Goal: Use online tool/utility: Utilize a website feature to perform a specific function

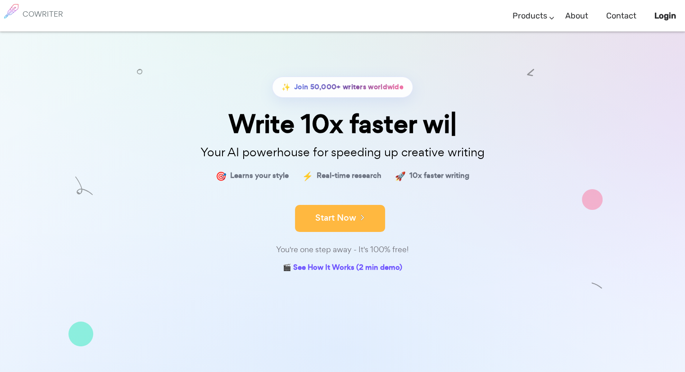
click at [322, 224] on button "Start Now" at bounding box center [340, 218] width 90 height 27
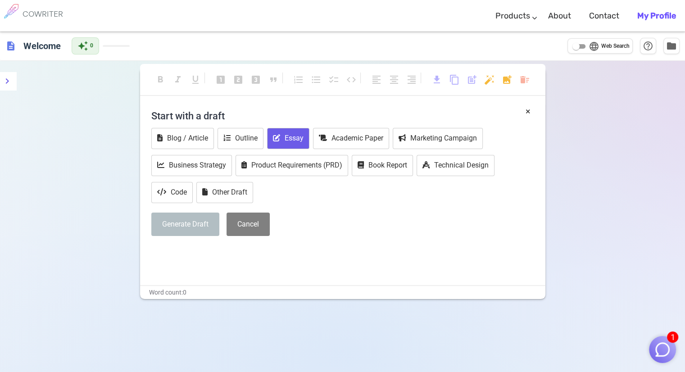
click at [297, 145] on button "Essay" at bounding box center [288, 138] width 42 height 21
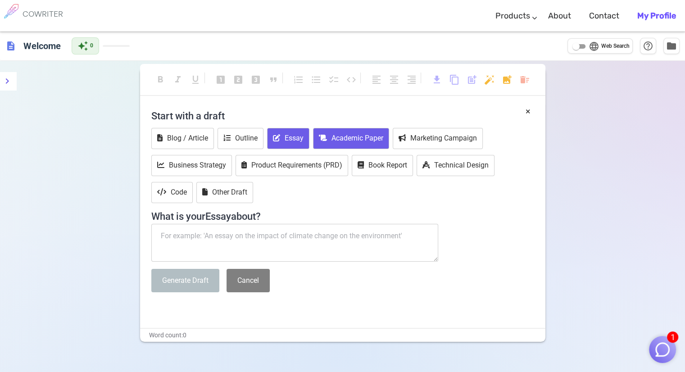
click at [342, 143] on button "Academic Paper" at bounding box center [351, 138] width 76 height 21
click at [197, 233] on textarea at bounding box center [294, 243] width 287 height 38
paste textarea "Got it. I’ll find peer-reviewed literature that explains the seasonal variation…"
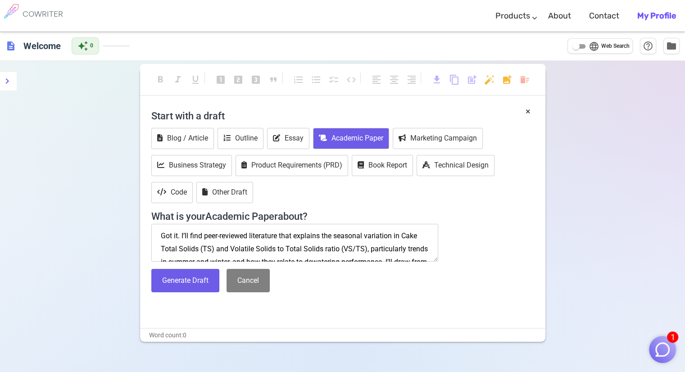
scroll to position [70, 0]
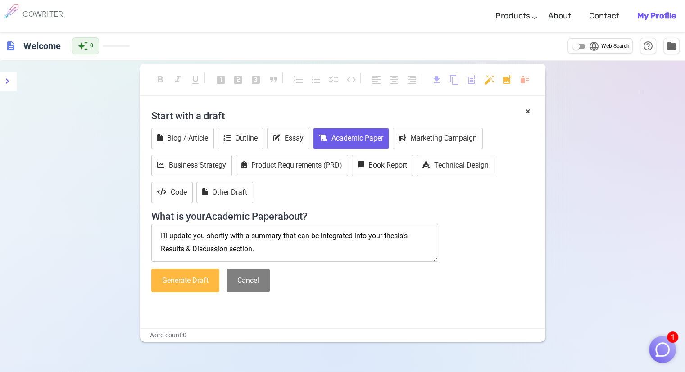
type textarea "Got it. I’ll find peer-reviewed literature that explains the seasonal variation…"
click at [183, 274] on button "Generate Draft" at bounding box center [185, 281] width 68 height 24
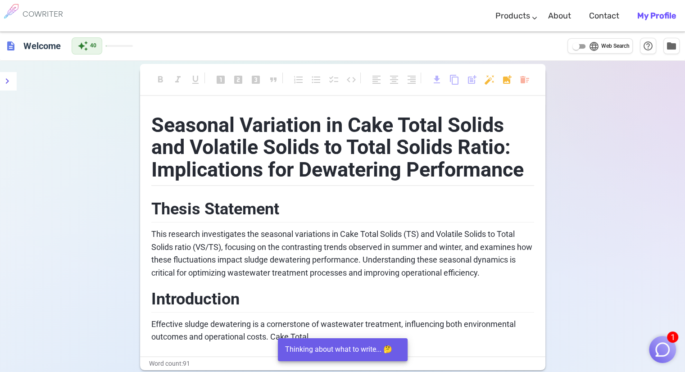
drag, startPoint x: 183, startPoint y: 274, endPoint x: 231, endPoint y: 240, distance: 58.5
click at [231, 240] on div "Seasonal Variation in Cake Total Solids and Volatile Solids to Total Solids Rat…" at bounding box center [342, 230] width 405 height 251
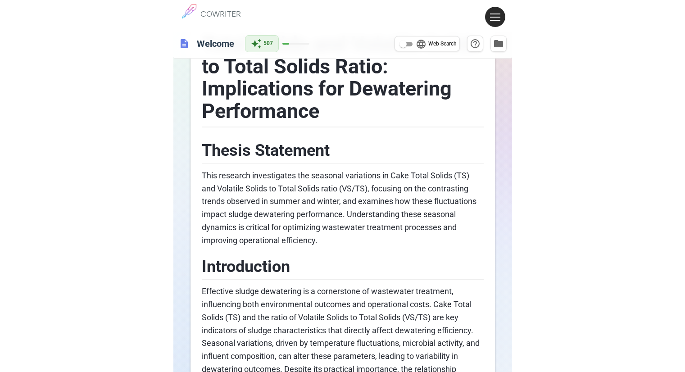
scroll to position [0, 0]
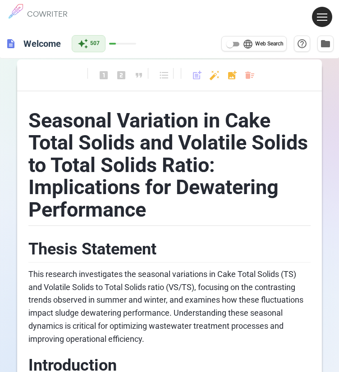
click at [195, 12] on div "COWRITER Products Writing Marketing Emails Images (soon) About Contact My Profi…" at bounding box center [169, 16] width 339 height 32
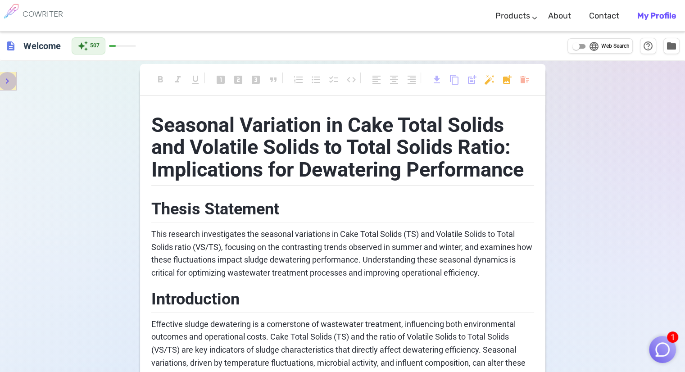
click at [6, 85] on icon "menu" at bounding box center [7, 81] width 11 height 11
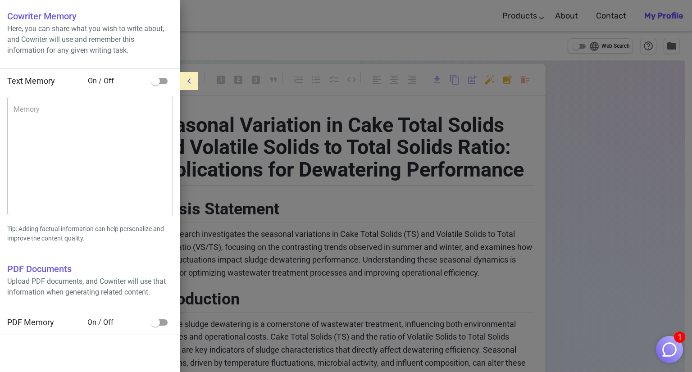
click at [185, 78] on icon "menu" at bounding box center [189, 81] width 11 height 11
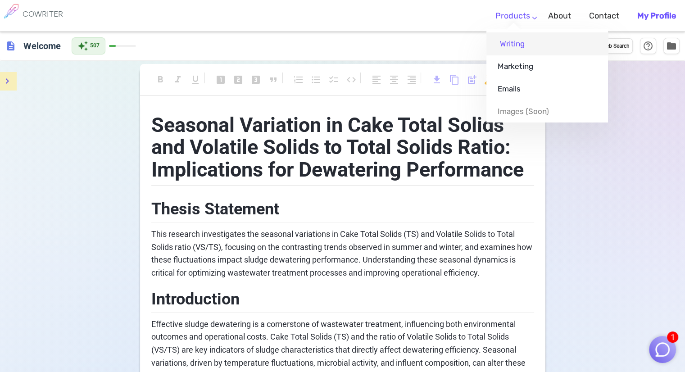
click at [518, 44] on link "Writing" at bounding box center [547, 43] width 122 height 23
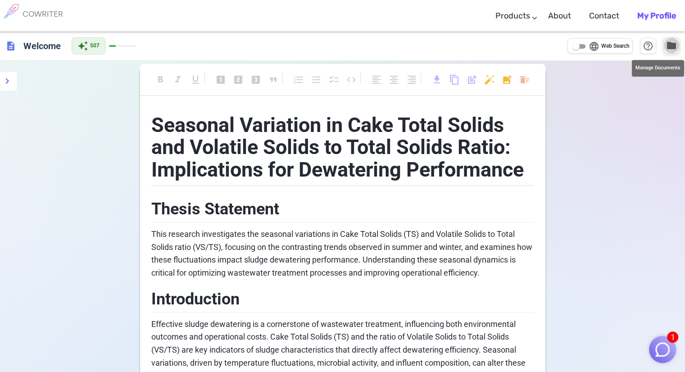
click at [675, 48] on span "folder" at bounding box center [671, 45] width 11 height 11
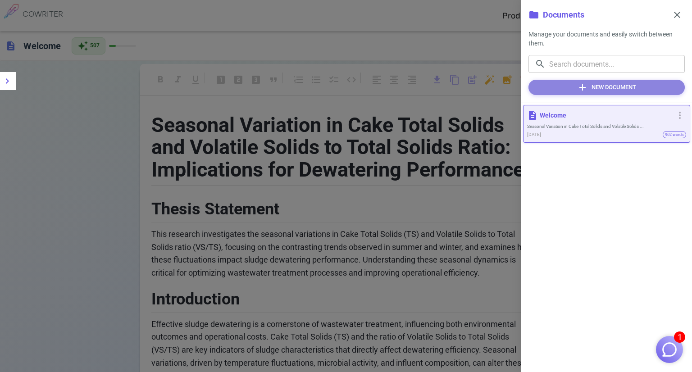
click at [612, 87] on button "add New Document" at bounding box center [606, 87] width 156 height 15
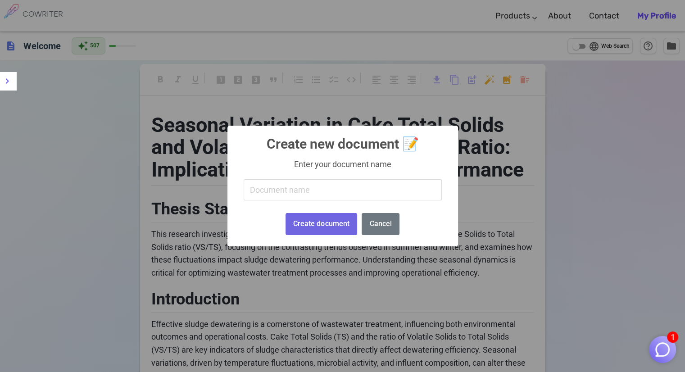
click at [343, 194] on input "text" at bounding box center [343, 189] width 198 height 21
type input "m"
click at [335, 227] on button "Create document" at bounding box center [321, 224] width 72 height 22
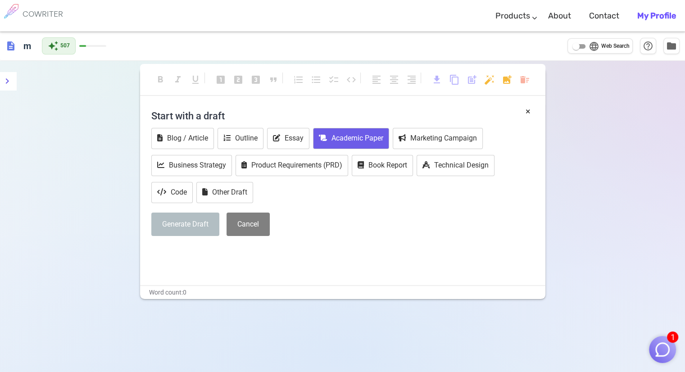
click at [340, 139] on button "Academic Paper" at bounding box center [351, 138] width 76 height 21
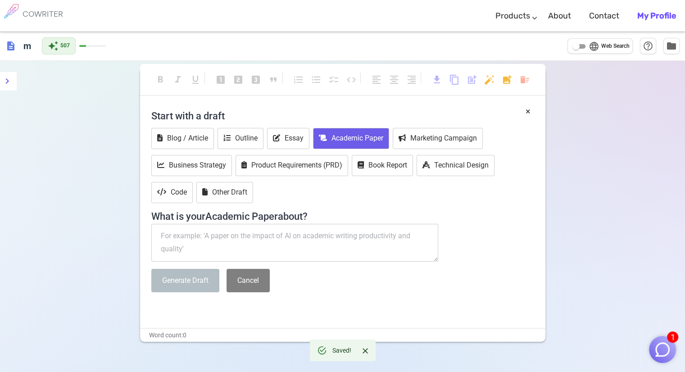
click at [173, 236] on textarea at bounding box center [294, 243] width 287 height 38
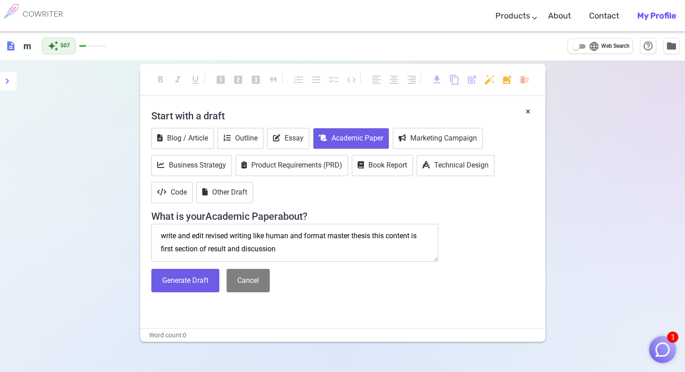
paste textarea "Got it. I’ll find peer-reviewed literature that explains the seasonal variation…"
type textarea "write and edit revised writing like human and format master thesis this content…"
click at [182, 279] on button "Generate Draft" at bounding box center [185, 281] width 68 height 24
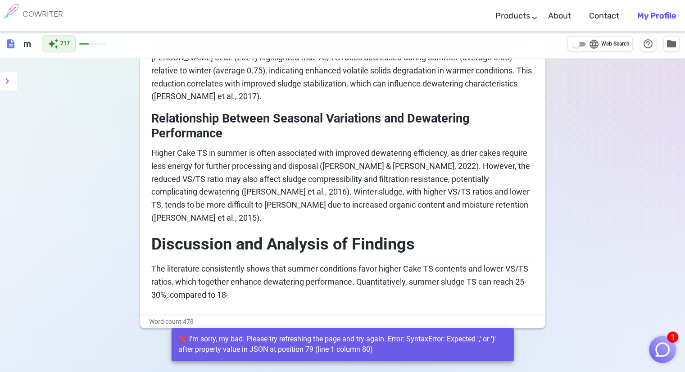
scroll to position [676, 0]
